Goal: Check status: Check status

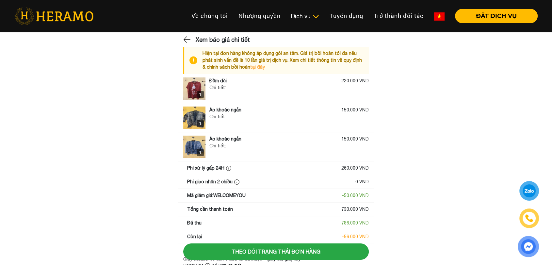
scroll to position [26, 0]
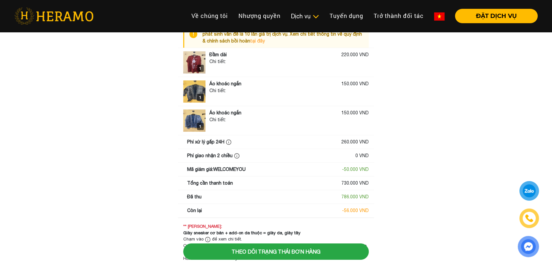
click at [228, 141] on img at bounding box center [228, 142] width 5 height 5
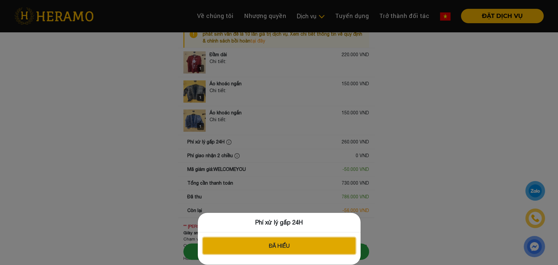
click at [254, 244] on button "Đã hiểu" at bounding box center [279, 246] width 152 height 16
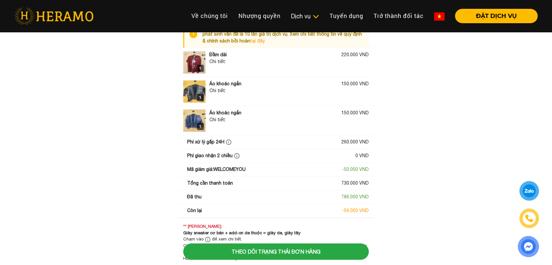
click at [234, 154] on img at bounding box center [236, 155] width 5 height 5
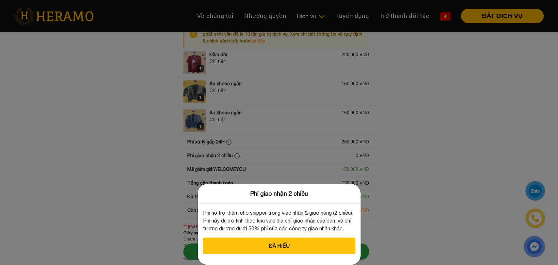
click at [170, 160] on div "Phí giao nhận 2 chiều Phí hỗ trợ thêm cho shipper trong việc nhận & giao hàng (…" at bounding box center [279, 132] width 558 height 265
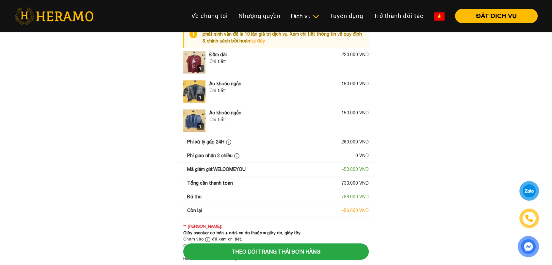
click at [235, 154] on img at bounding box center [236, 155] width 5 height 5
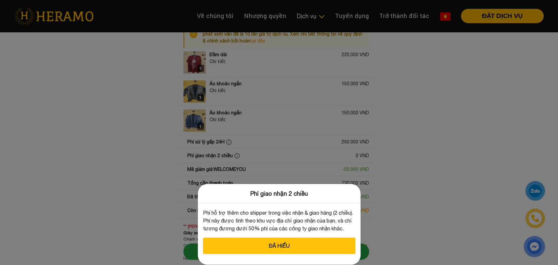
click at [235, 154] on div "Phí giao nhận 2 chiều Phí hỗ trợ thêm cho shipper trong việc nhận & giao hàng (…" at bounding box center [279, 132] width 558 height 265
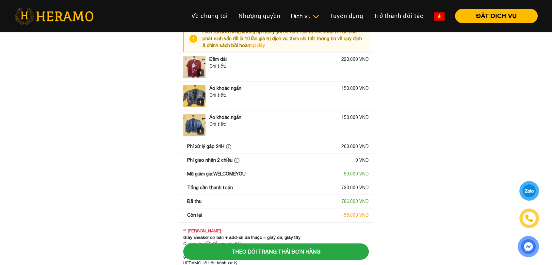
scroll to position [0, 0]
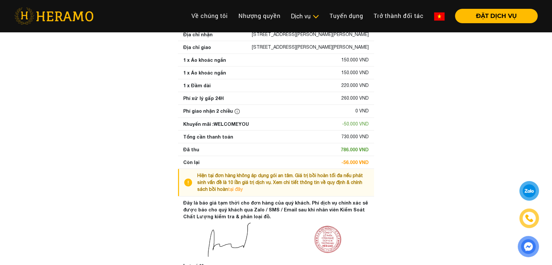
scroll to position [100, 0]
click at [235, 114] on img at bounding box center [237, 111] width 5 height 5
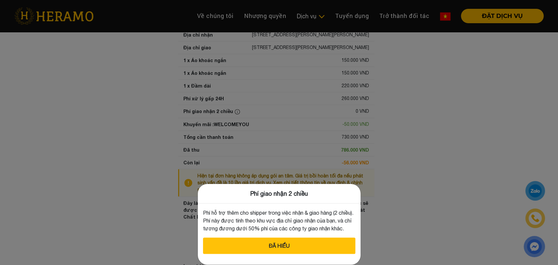
click at [234, 124] on div "Phí giao nhận 2 chiều Phí hỗ trợ thêm cho shipper trong việc nhận & giao hàng (…" at bounding box center [279, 132] width 558 height 265
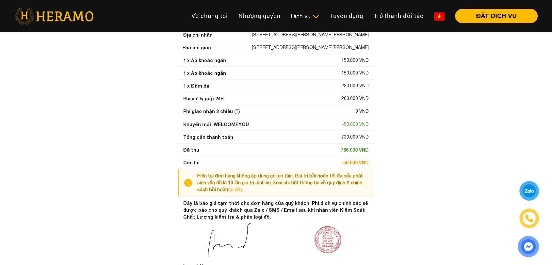
click at [235, 114] on img at bounding box center [237, 111] width 5 height 5
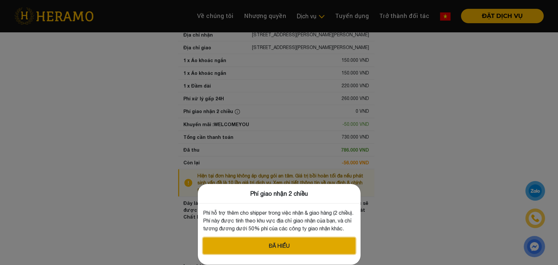
click at [277, 243] on button "Đã hiểu" at bounding box center [279, 246] width 152 height 16
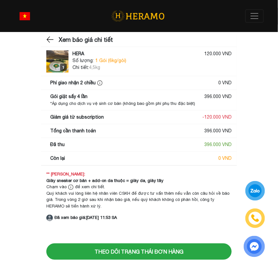
click at [98, 82] on img at bounding box center [99, 82] width 5 height 5
